Goal: Task Accomplishment & Management: Use online tool/utility

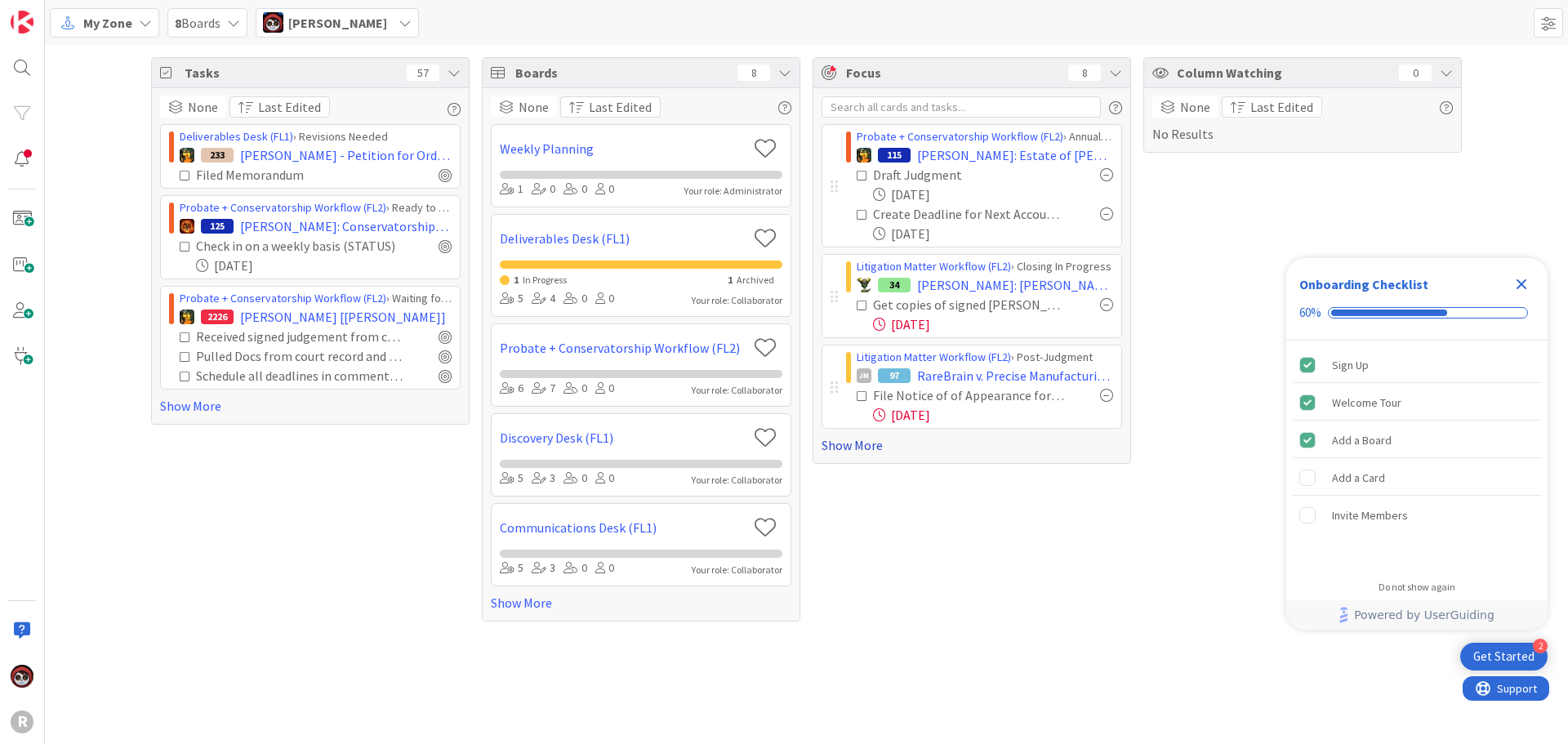
click at [863, 447] on link "Show More" at bounding box center [972, 445] width 301 height 20
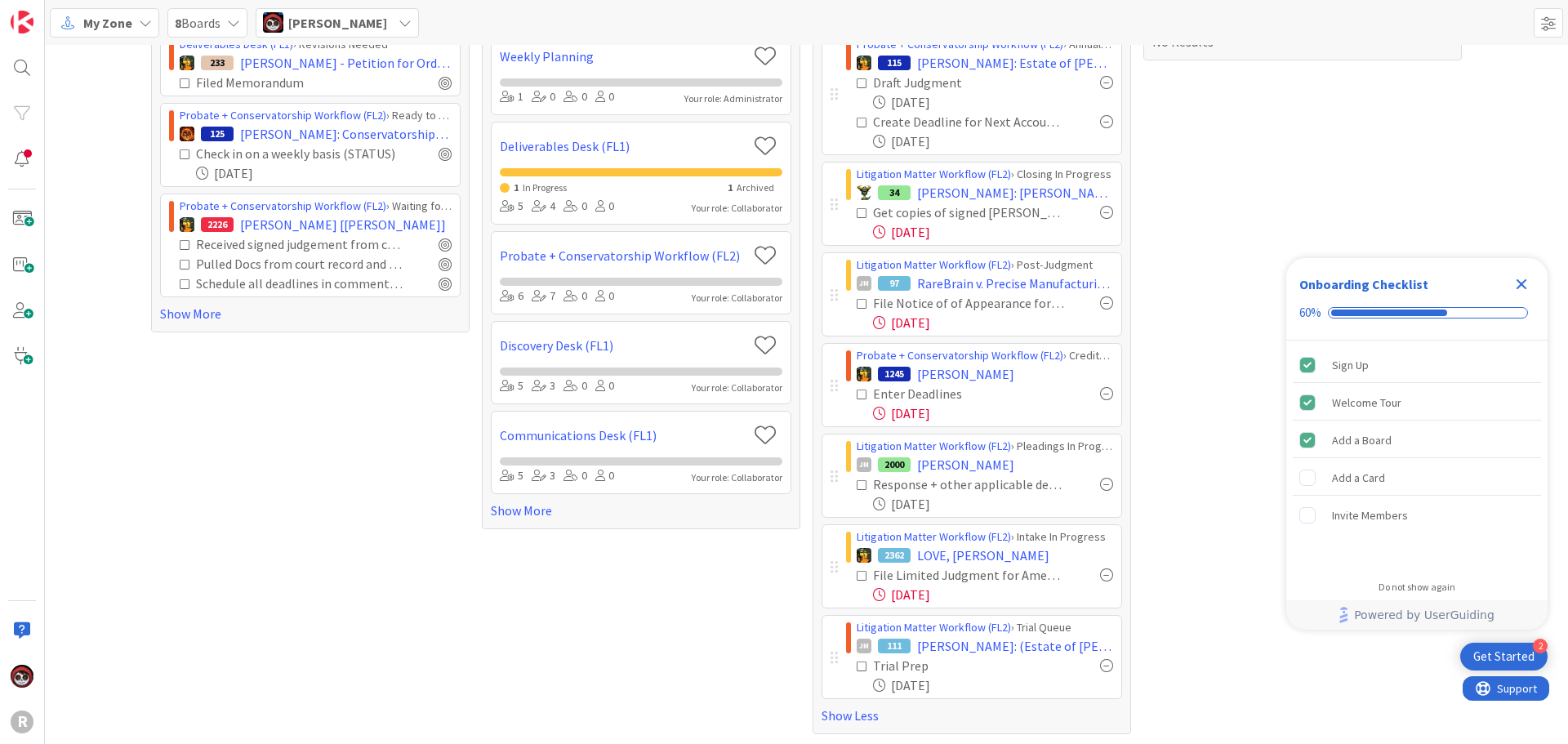
scroll to position [95, 0]
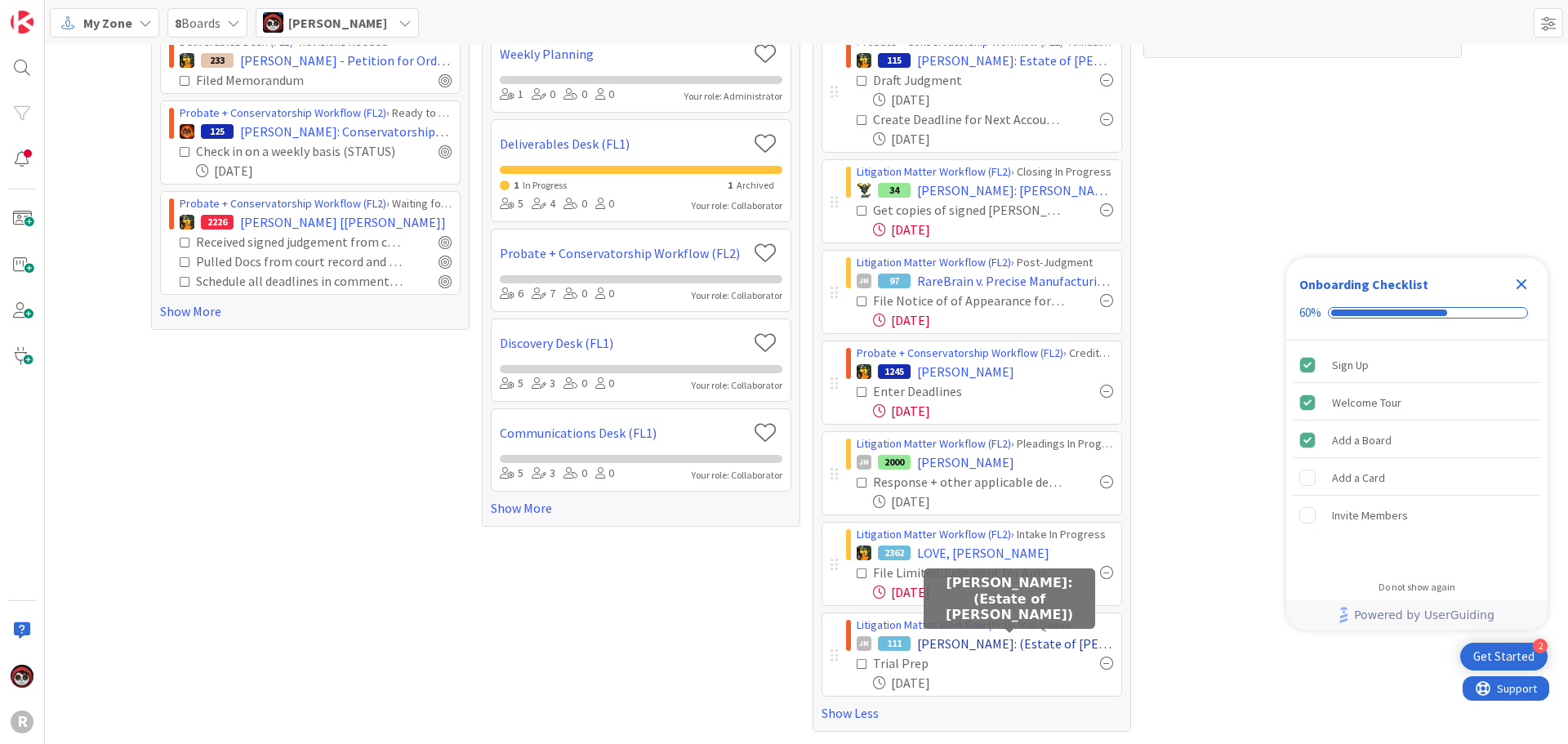
click at [932, 638] on span "[PERSON_NAME]: (Estate of [PERSON_NAME])" at bounding box center [1014, 644] width 196 height 20
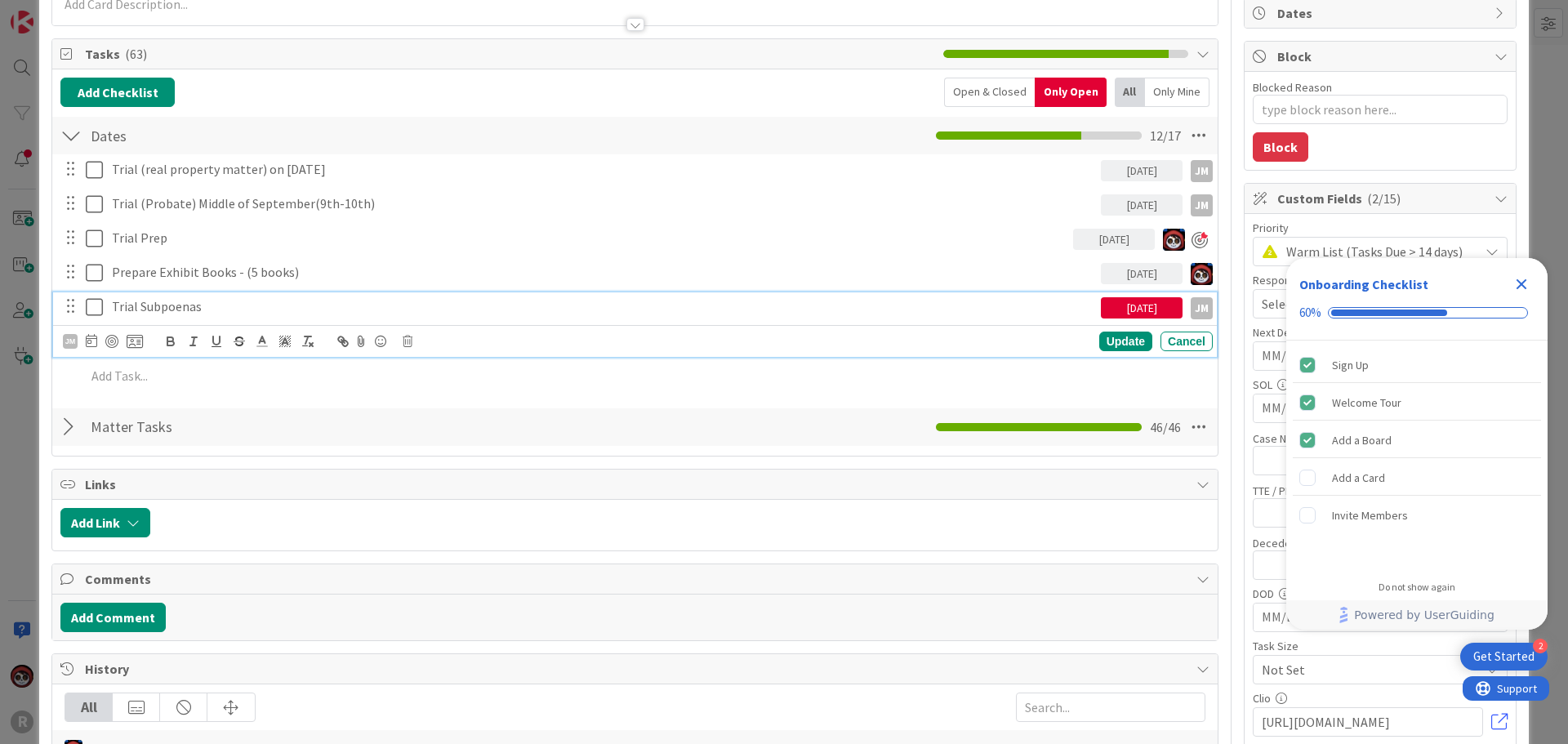
click at [165, 309] on p "Trial Subpoenas" at bounding box center [603, 306] width 982 height 19
click at [109, 339] on div at bounding box center [112, 341] width 13 height 13
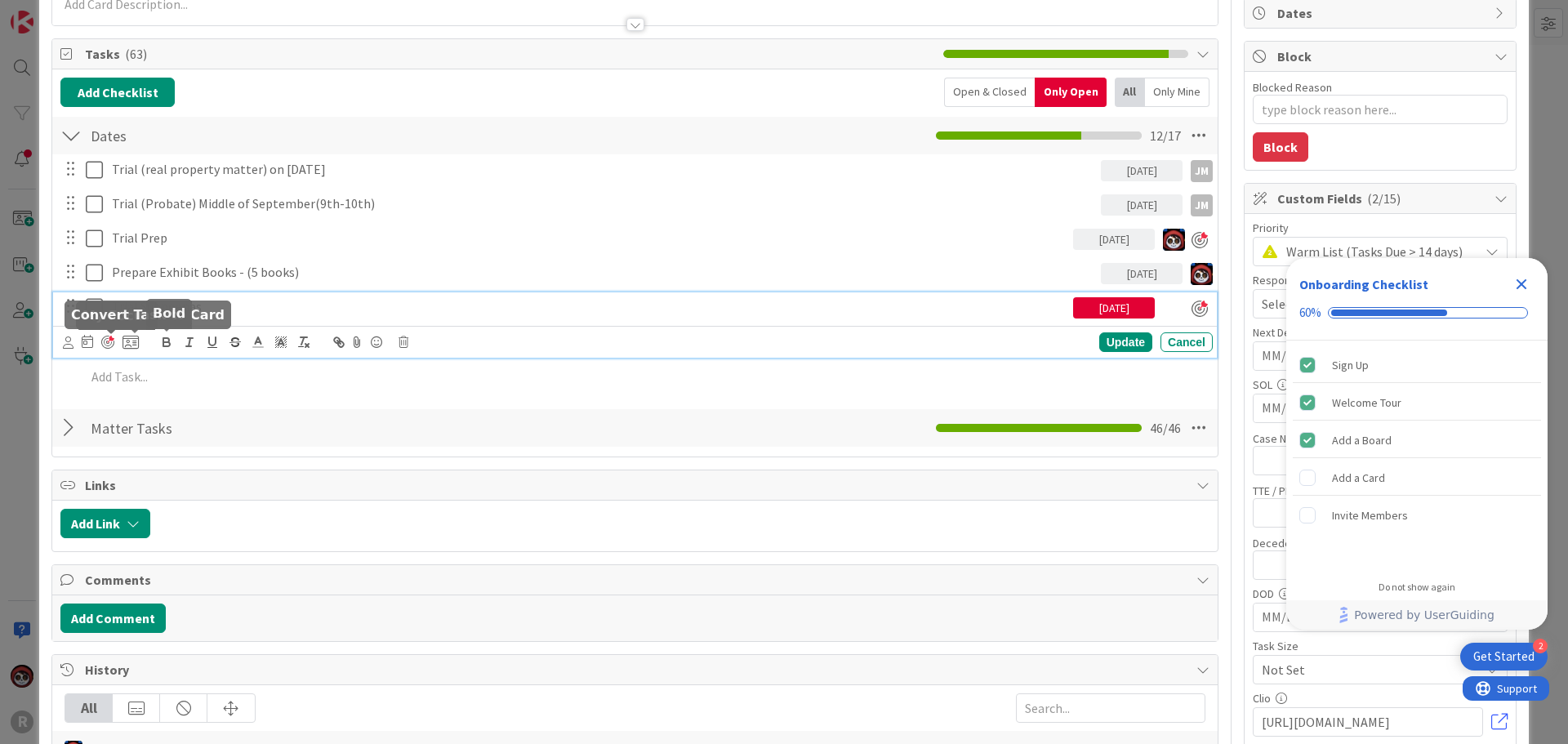
type textarea "x"
click at [1113, 345] on div "Update" at bounding box center [1125, 342] width 53 height 20
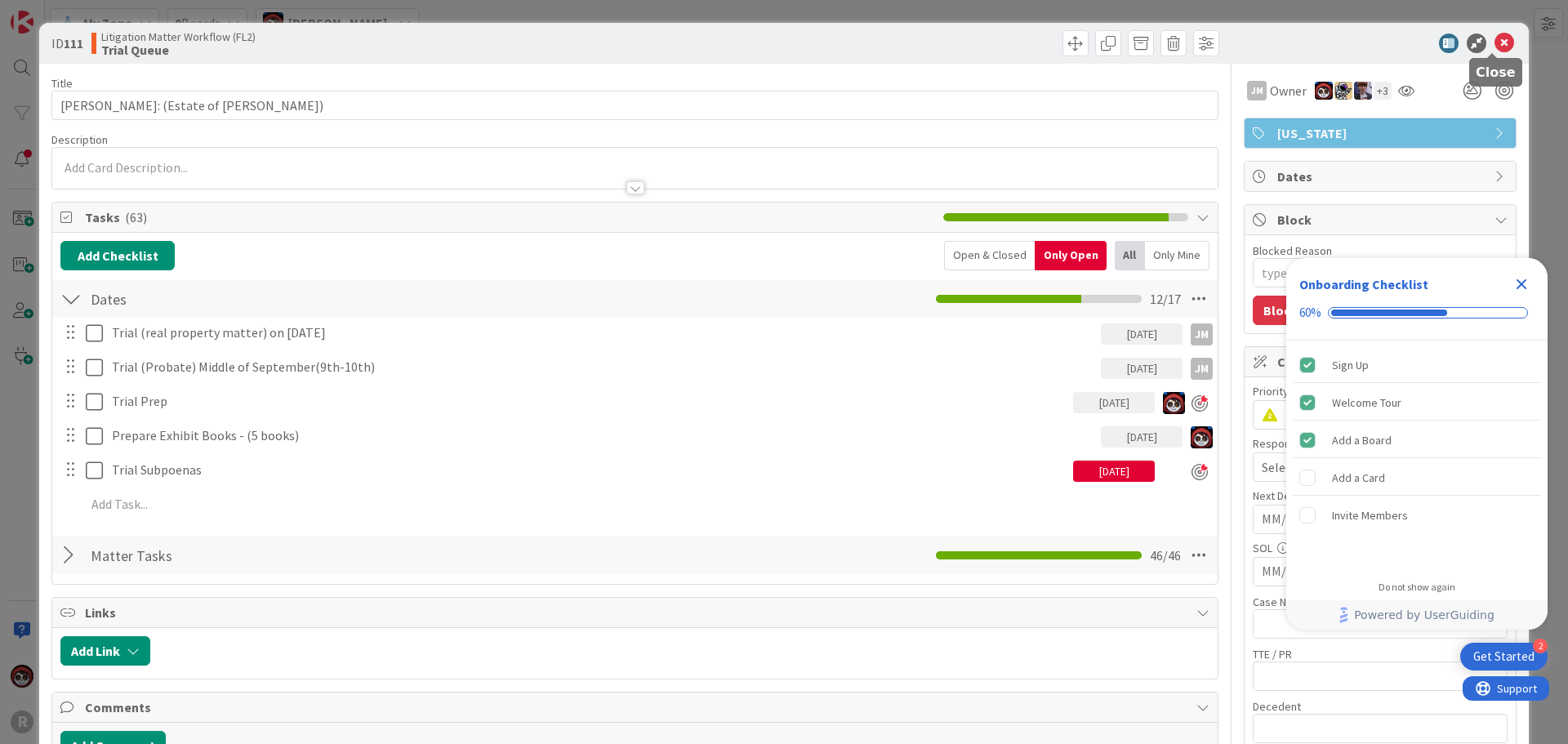
click at [1495, 40] on icon at bounding box center [1505, 43] width 20 height 20
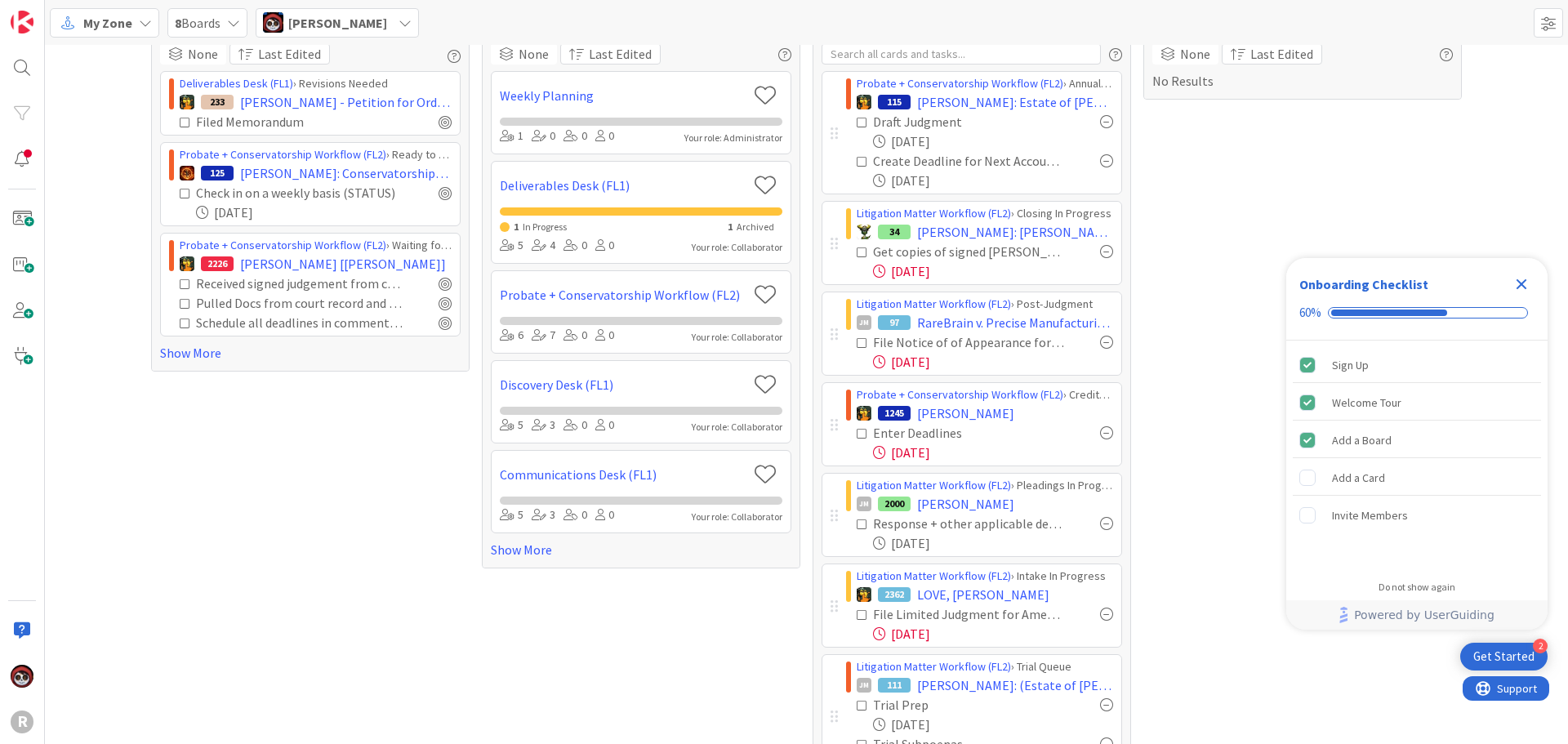
scroll to position [81, 0]
